Goal: Find specific page/section: Find specific page/section

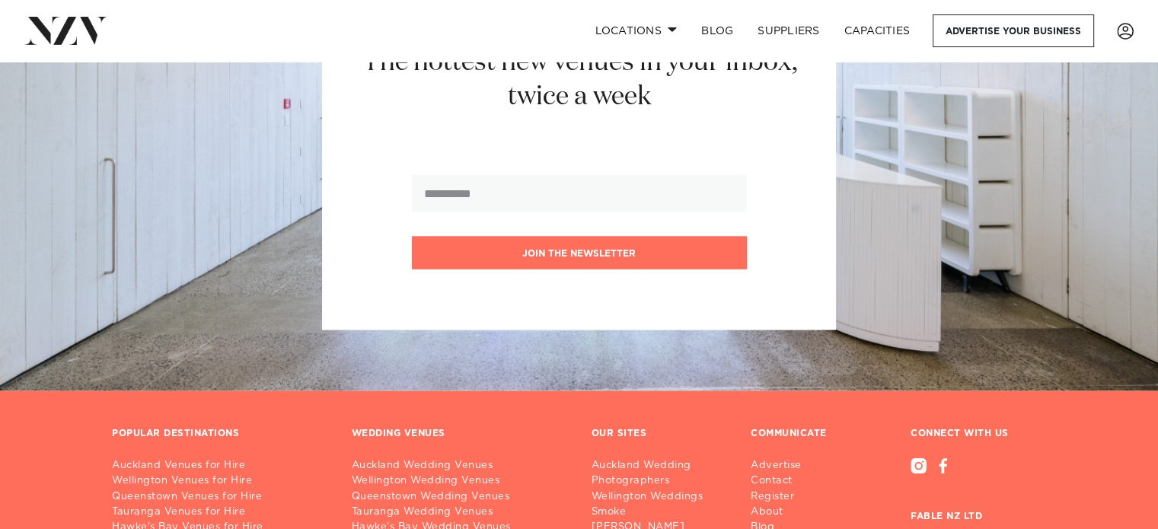
scroll to position [3082, 0]
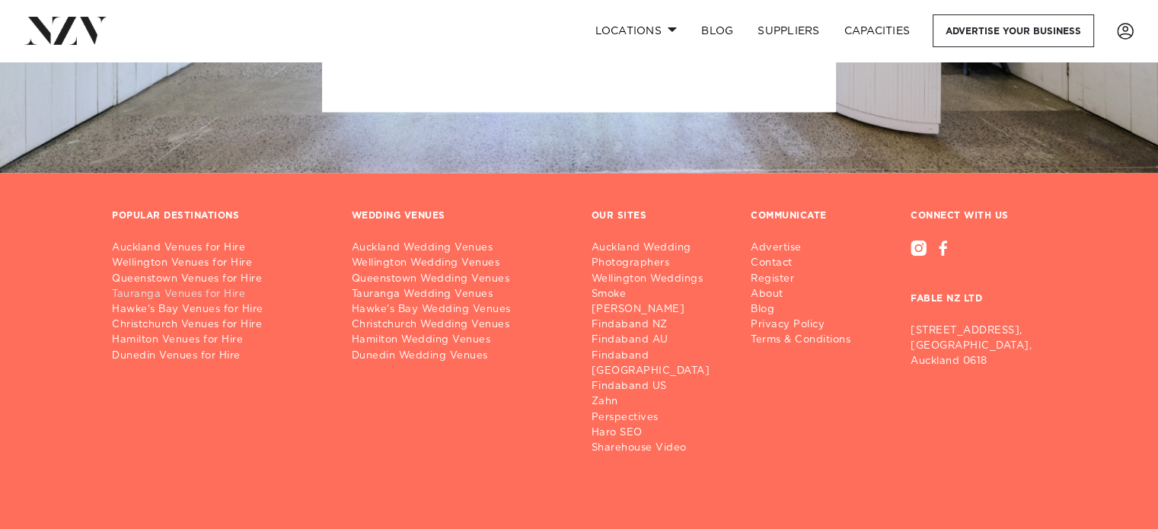
click at [181, 287] on link "Tauranga Venues for Hire" at bounding box center [219, 294] width 215 height 15
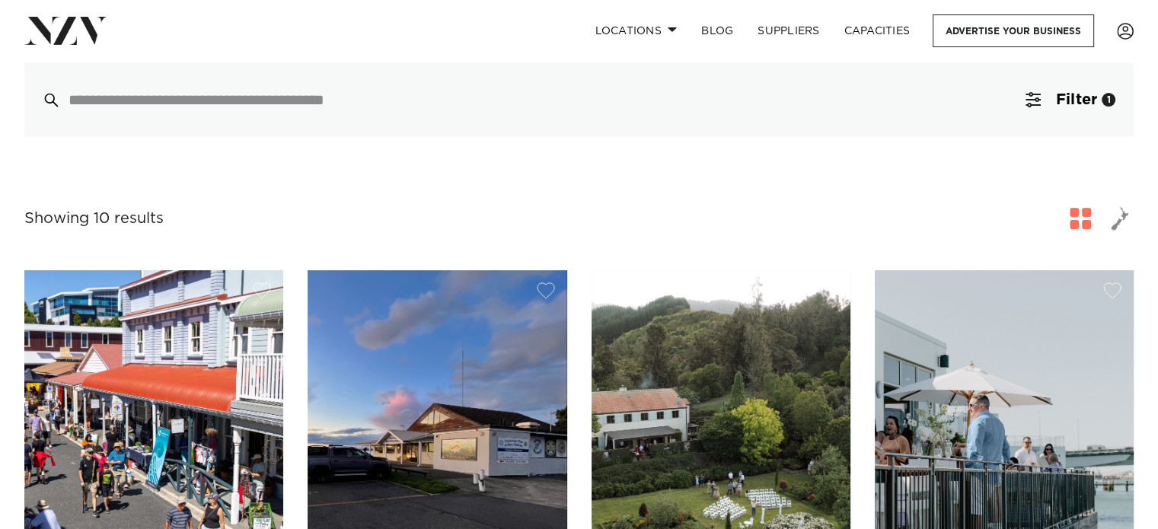
scroll to position [609, 0]
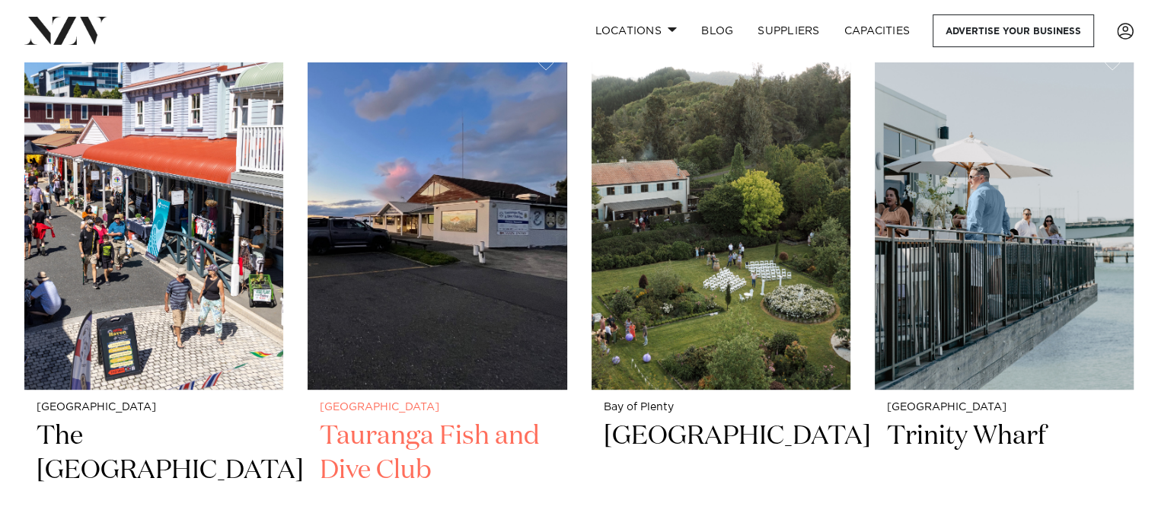
click at [410, 419] on h2 "Tauranga Fish and Dive Club" at bounding box center [437, 470] width 234 height 103
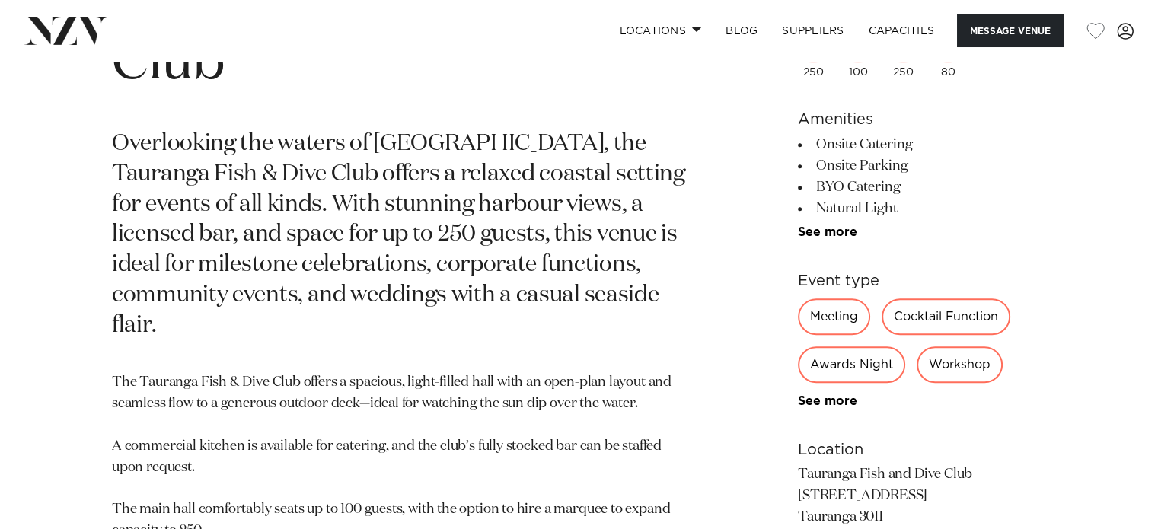
scroll to position [533, 0]
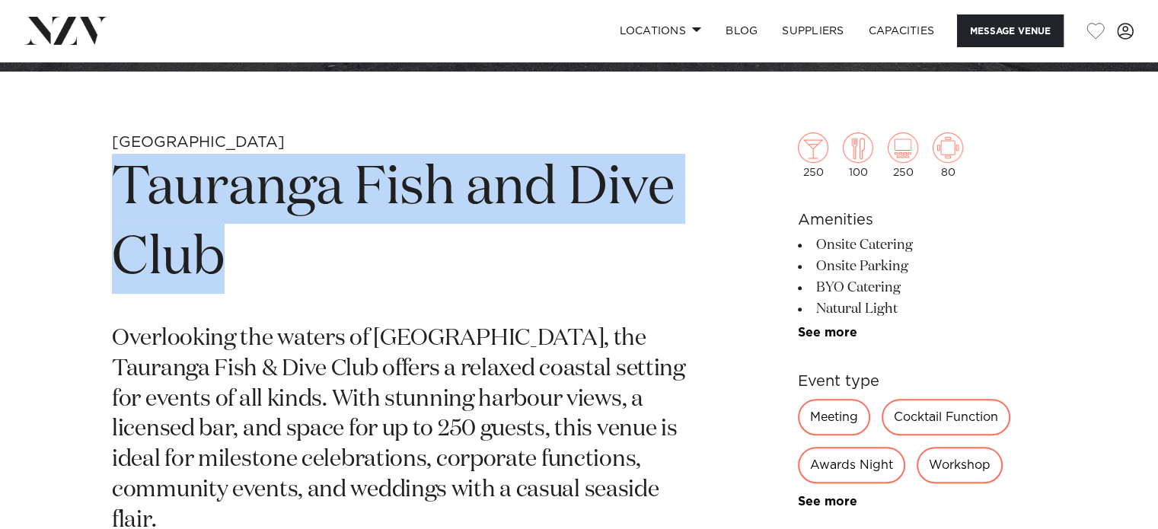
drag, startPoint x: 129, startPoint y: 173, endPoint x: 292, endPoint y: 247, distance: 179.6
click at [292, 247] on h1 "Tauranga Fish and Dive Club" at bounding box center [401, 224] width 578 height 140
copy h1 "Tauranga Fish and Dive Club"
